Goal: Task Accomplishment & Management: Manage account settings

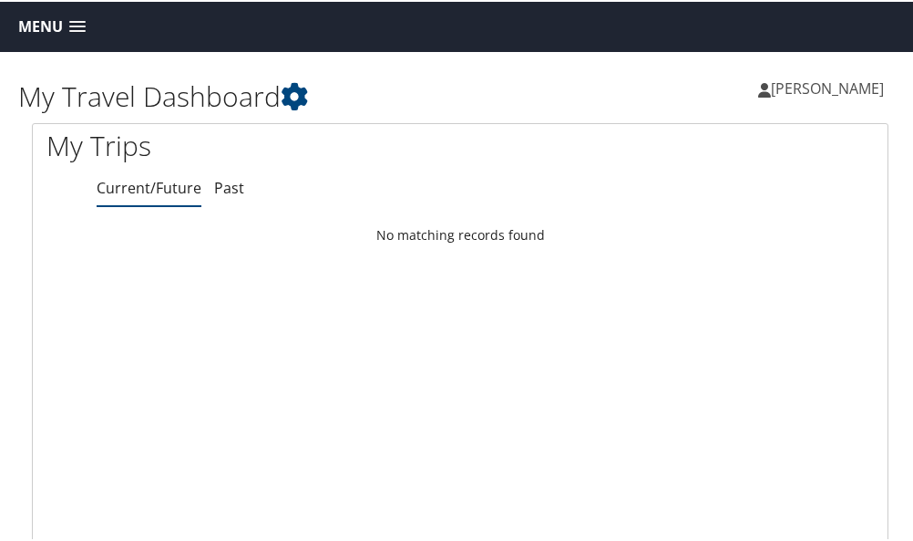
click at [852, 85] on span "[PERSON_NAME]" at bounding box center [827, 87] width 113 height 20
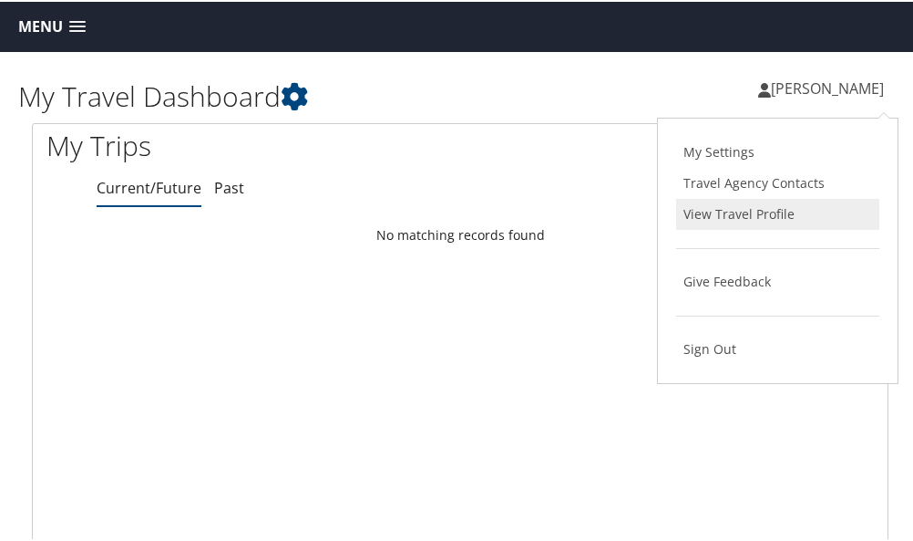
click at [727, 208] on link "View Travel Profile" at bounding box center [777, 212] width 203 height 31
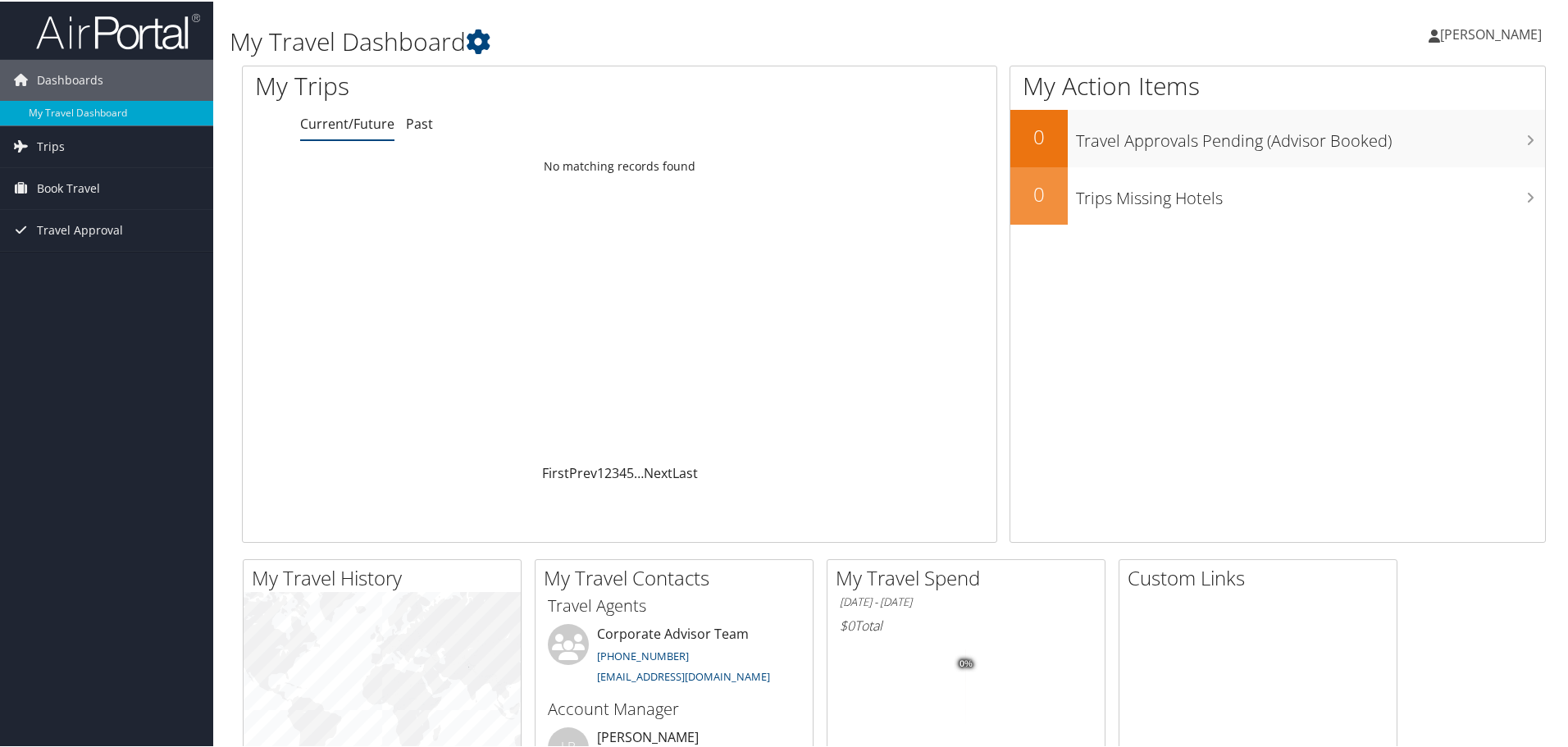
click at [820, 32] on span "[PERSON_NAME]" at bounding box center [1491, 32] width 102 height 18
click at [820, 264] on link "Sign Out" at bounding box center [1447, 267] width 183 height 28
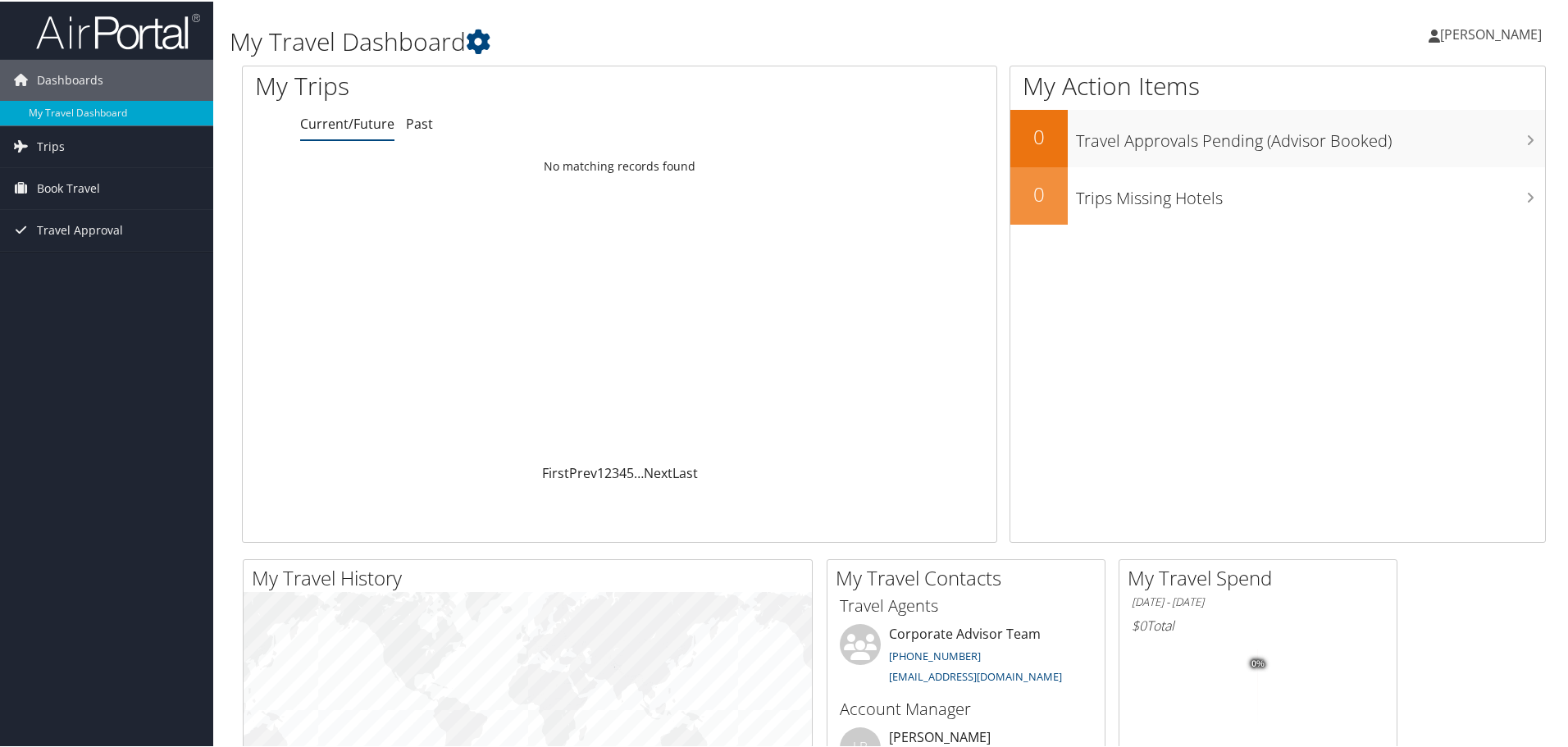
click at [1485, 34] on span "[PERSON_NAME]" at bounding box center [1491, 32] width 102 height 18
click at [155, 285] on div "Dashboards My Travel Dashboard Trips Current/Future Trips Past Trips Trips Miss…" at bounding box center [787, 619] width 1574 height 1239
click at [88, 75] on span "Dashboards" at bounding box center [70, 79] width 67 height 41
click at [1470, 38] on span "[PERSON_NAME]" at bounding box center [1491, 32] width 102 height 18
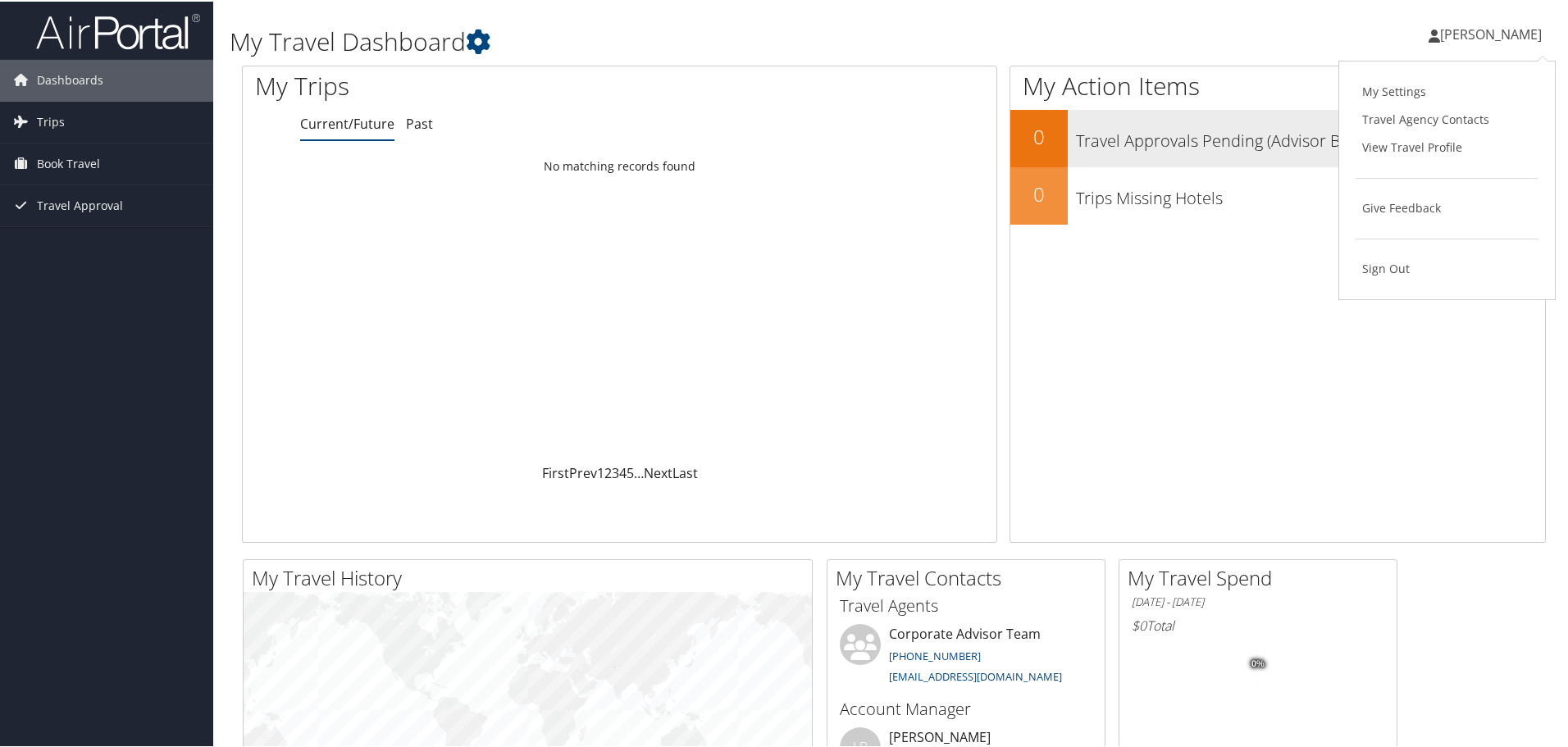
click at [1411, 142] on link "View Travel Profile" at bounding box center [1447, 146] width 183 height 28
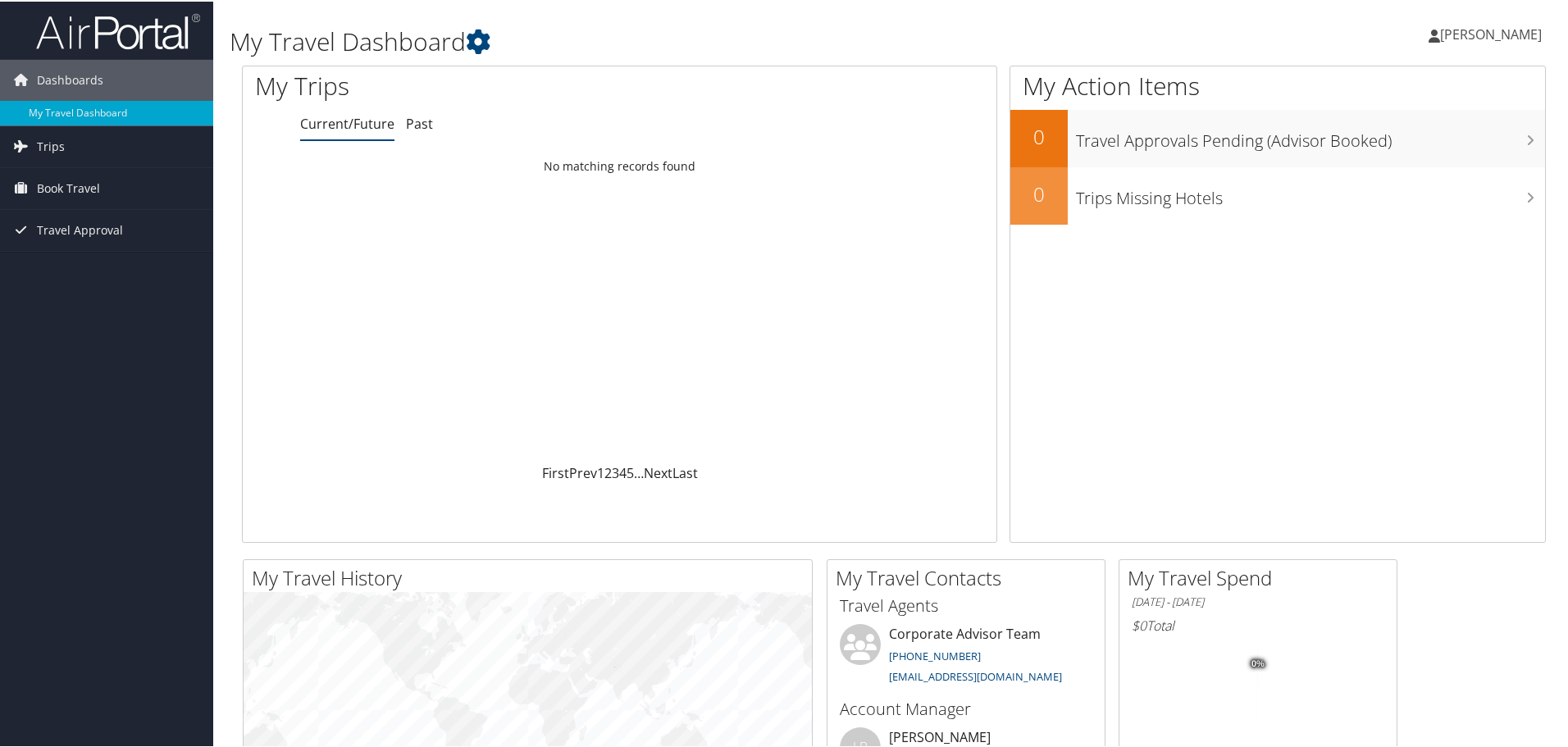
click at [1494, 33] on span "[PERSON_NAME]" at bounding box center [1491, 32] width 102 height 18
click at [1394, 144] on link "View Travel Profile" at bounding box center [1447, 146] width 183 height 28
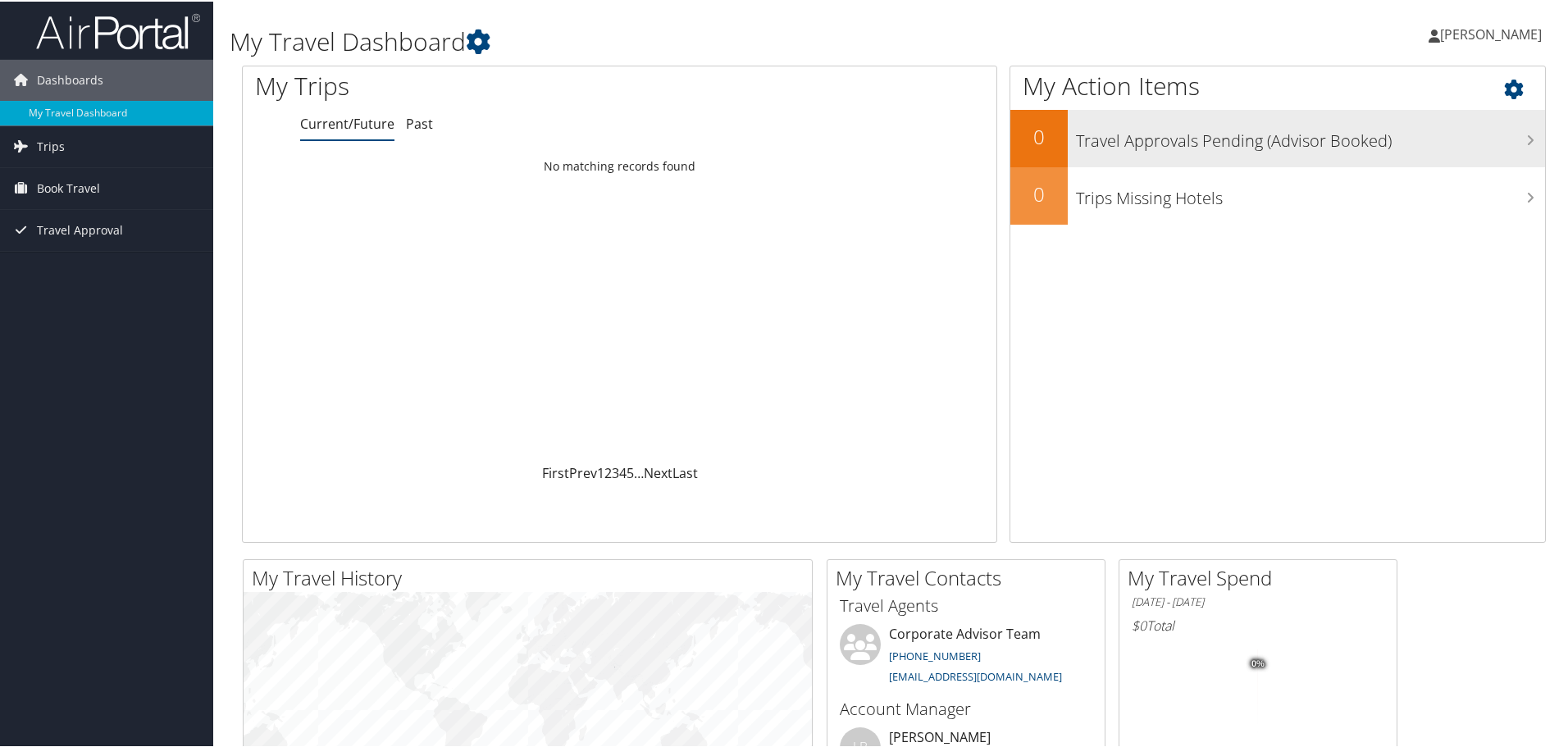
click at [1364, 140] on h3 "Travel Approvals Pending (Advisor Booked)" at bounding box center [1310, 135] width 469 height 32
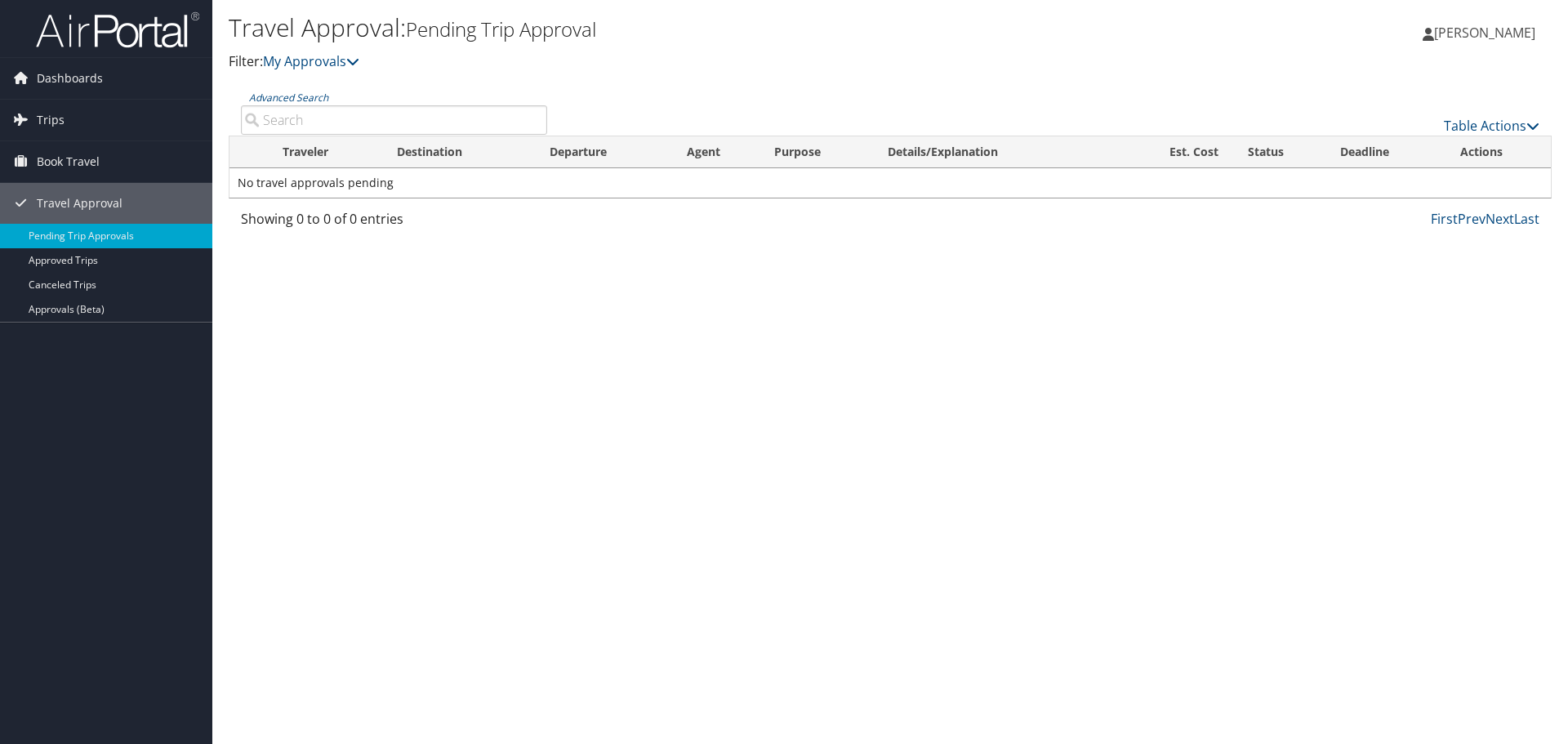
click at [1483, 33] on span "[PERSON_NAME]" at bounding box center [1485, 32] width 101 height 18
click at [1374, 264] on link "Sign Out" at bounding box center [1443, 266] width 182 height 28
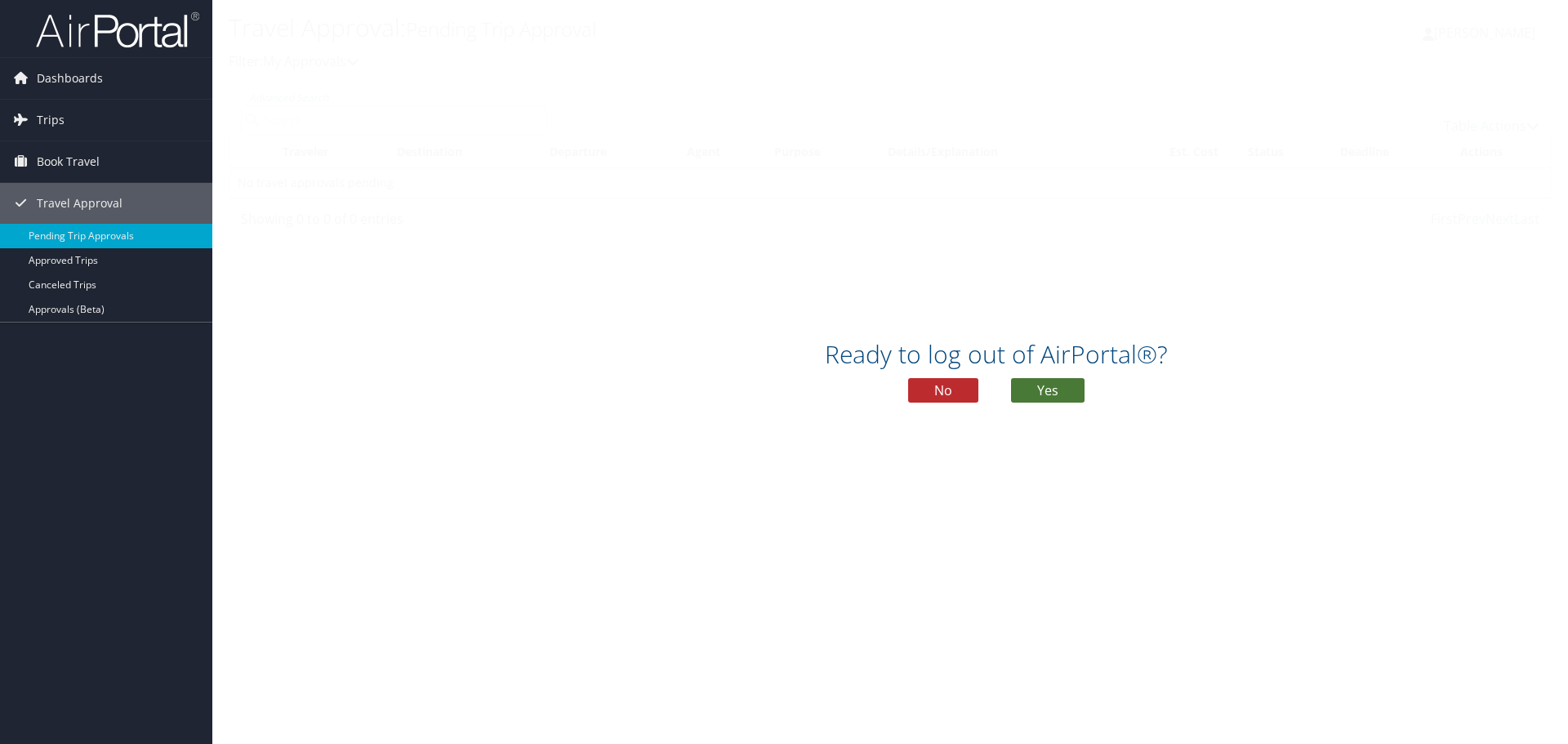
click at [1033, 391] on button "Yes" at bounding box center [1047, 390] width 73 height 24
